Goal: Check status: Check status

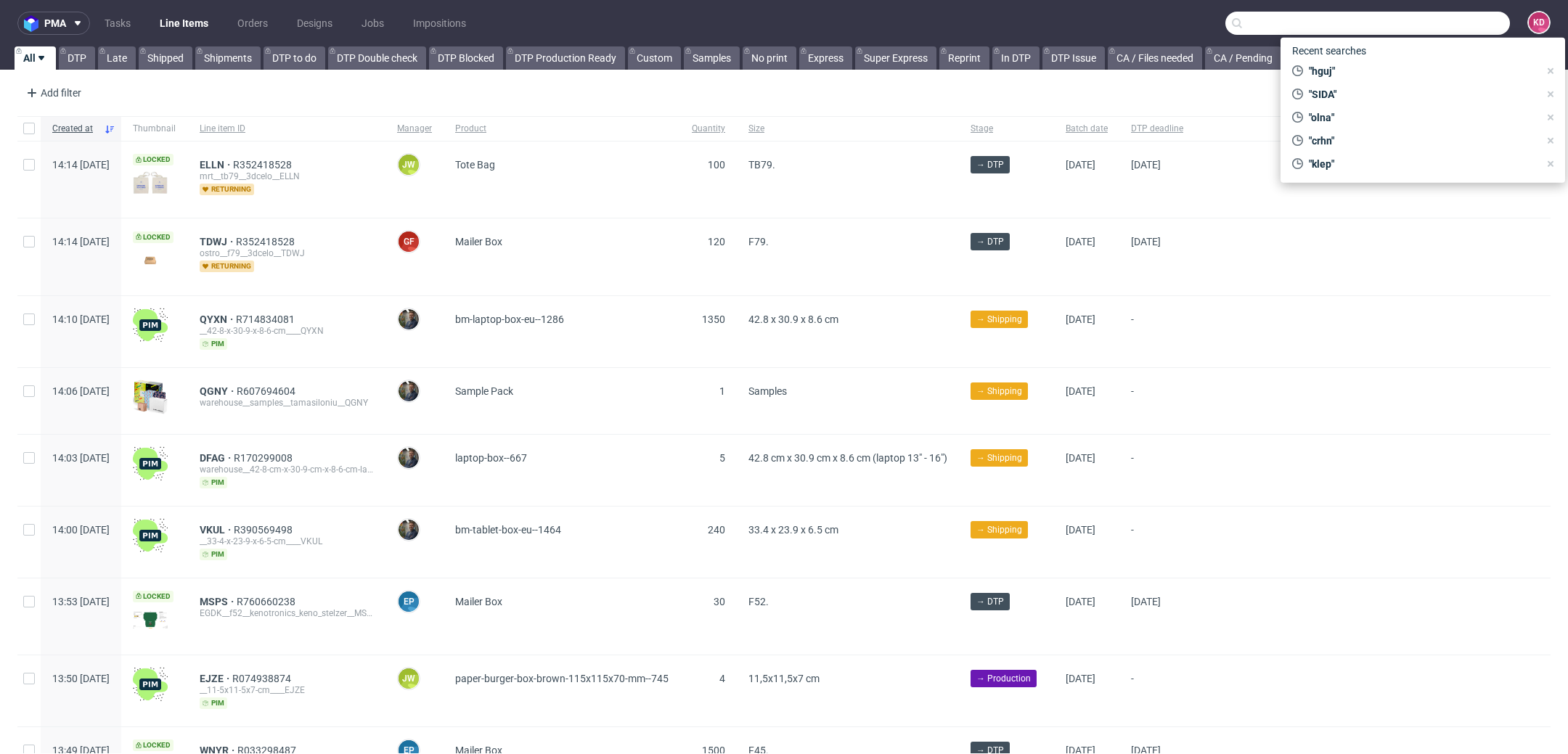
click at [1457, 19] on input "text" at bounding box center [1368, 24] width 285 height 24
paste input "R786398238"
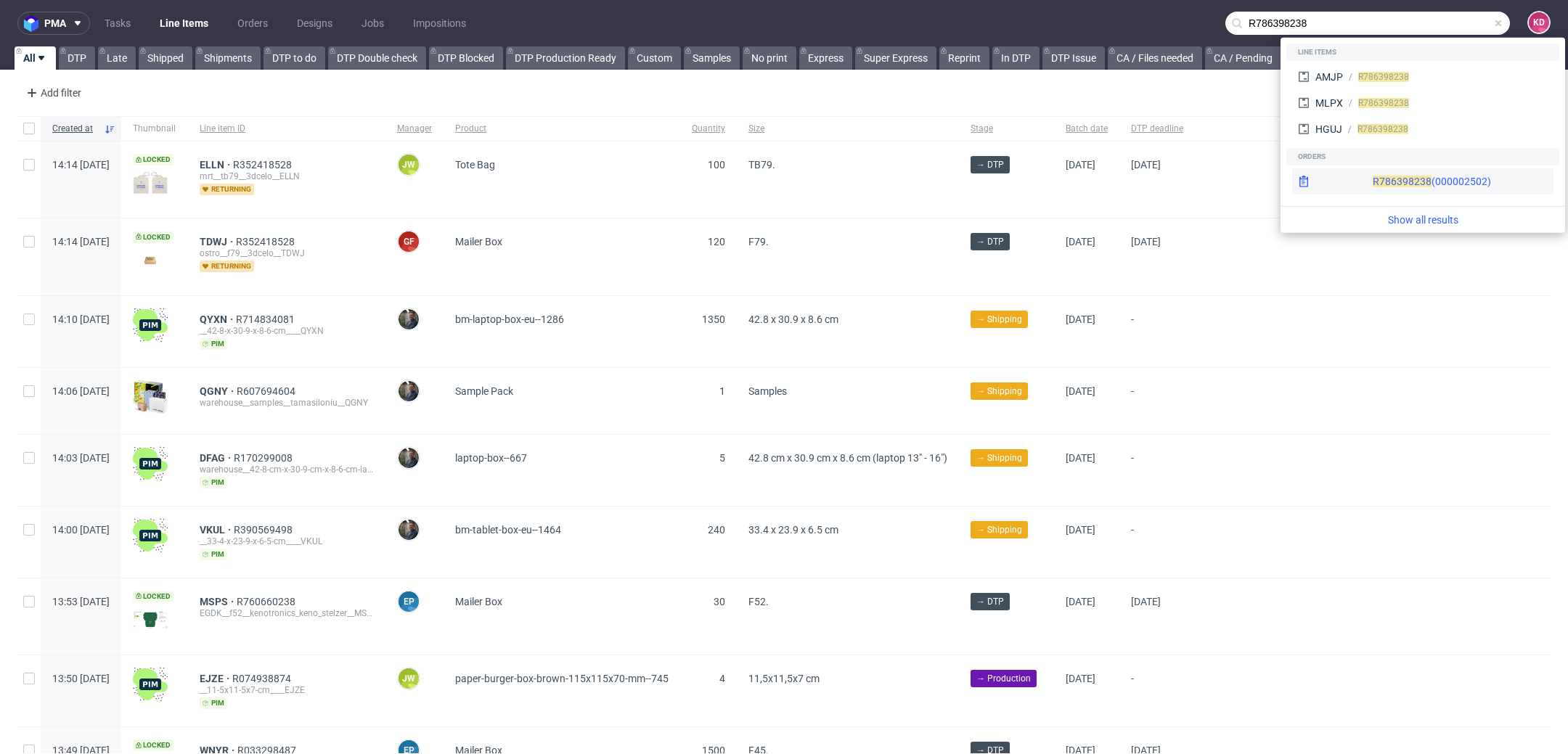
type input "R786398238"
click at [1404, 177] on div "R786398238 (000002502)" at bounding box center [1432, 181] width 119 height 15
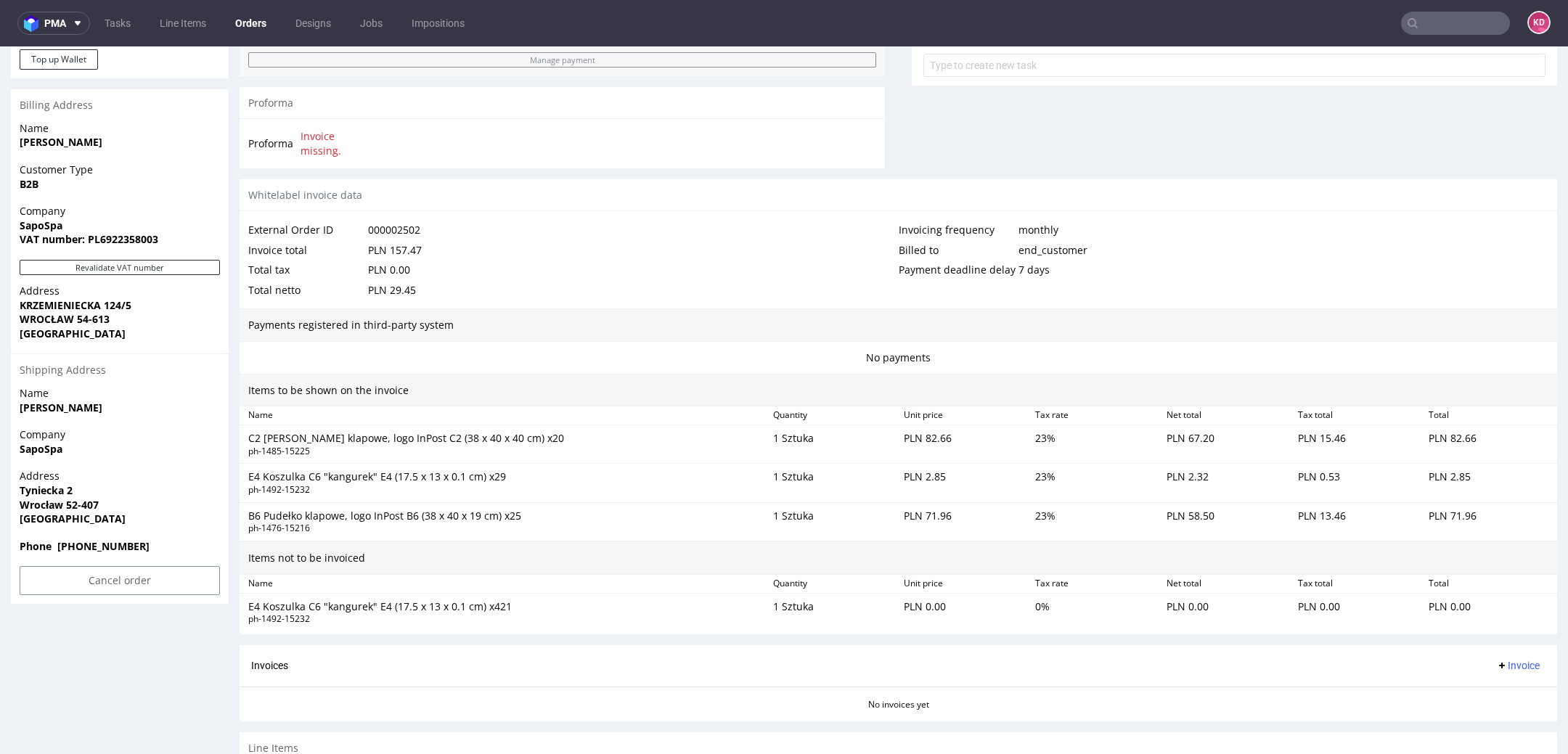
scroll to position [710, 0]
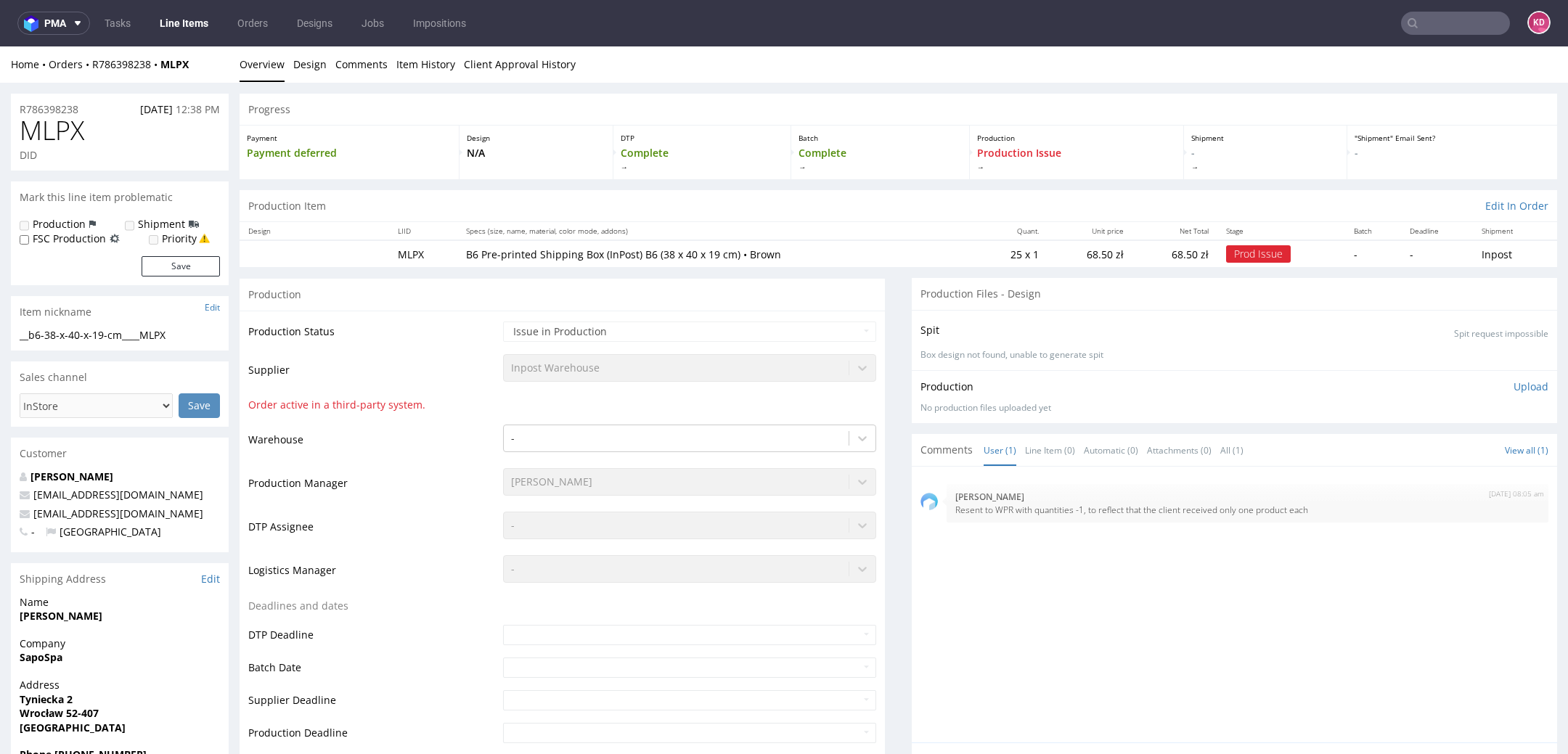
click at [566, 367] on div "Inpost Warehouse" at bounding box center [690, 365] width 374 height 20
